Goal: Use online tool/utility

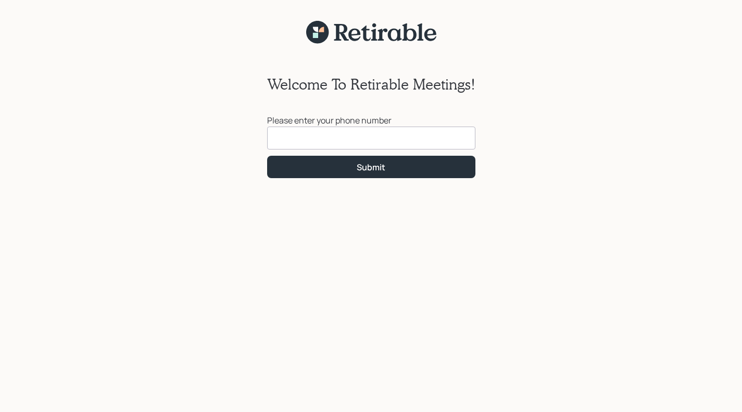
click at [319, 137] on input at bounding box center [371, 137] width 208 height 23
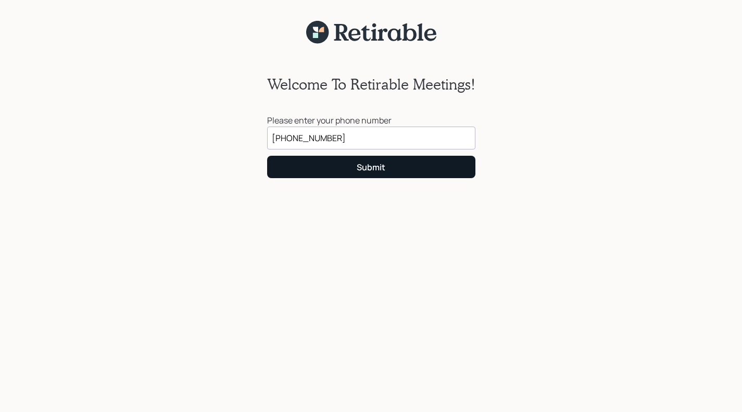
type input "[PHONE_NUMBER]"
click at [386, 168] on button "Submit" at bounding box center [371, 167] width 208 height 22
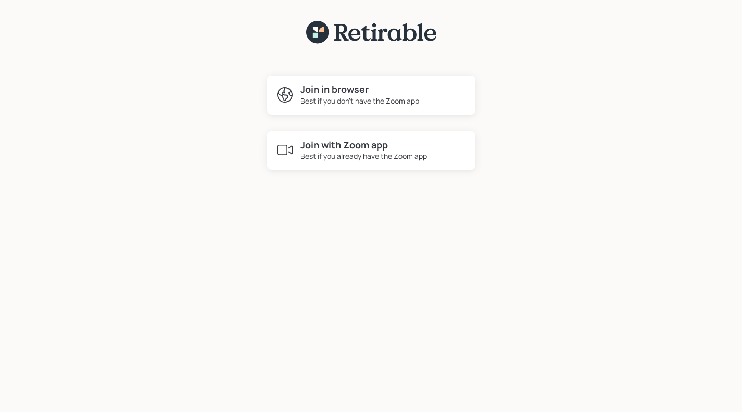
click at [363, 157] on div "Best if you already have the Zoom app" at bounding box center [363, 155] width 126 height 11
